Goal: Task Accomplishment & Management: Manage account settings

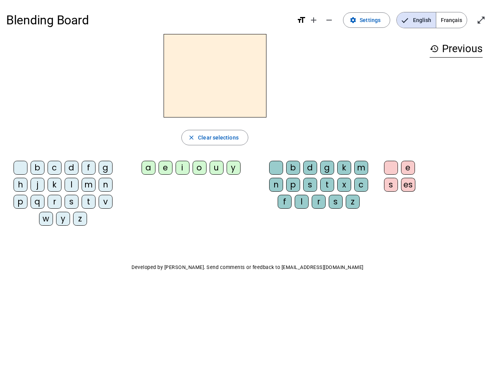
click at [314, 20] on mat-icon "add" at bounding box center [313, 19] width 9 height 9
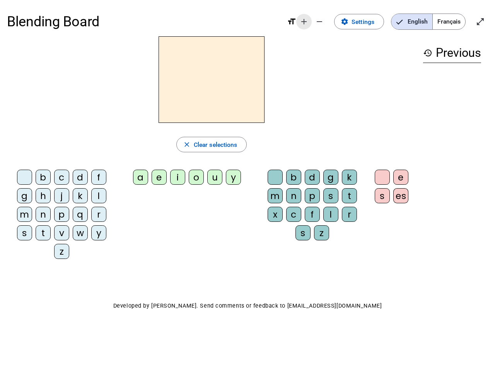
click at [329, 20] on div "Blending Board format_size add remove settings Settings English Français open_i…" at bounding box center [247, 21] width 481 height 29
click at [367, 20] on span "Settings" at bounding box center [362, 22] width 23 height 10
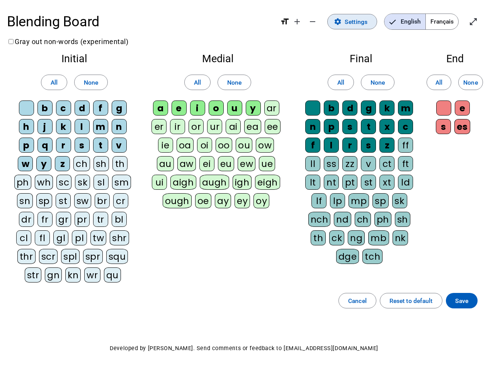
click at [416, 20] on span "English" at bounding box center [405, 21] width 41 height 15
click at [451, 20] on span "Français" at bounding box center [442, 21] width 32 height 15
click at [451, 20] on span "Français" at bounding box center [437, 21] width 44 height 15
click at [481, 20] on span "Enter full screen" at bounding box center [473, 21] width 19 height 19
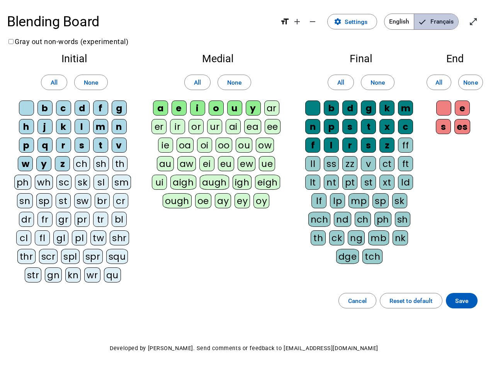
click at [215, 138] on letter-bubble "oi" at bounding box center [206, 147] width 19 height 19
click at [22, 169] on div "w" at bounding box center [25, 163] width 15 height 15
